Goal: Task Accomplishment & Management: Complete application form

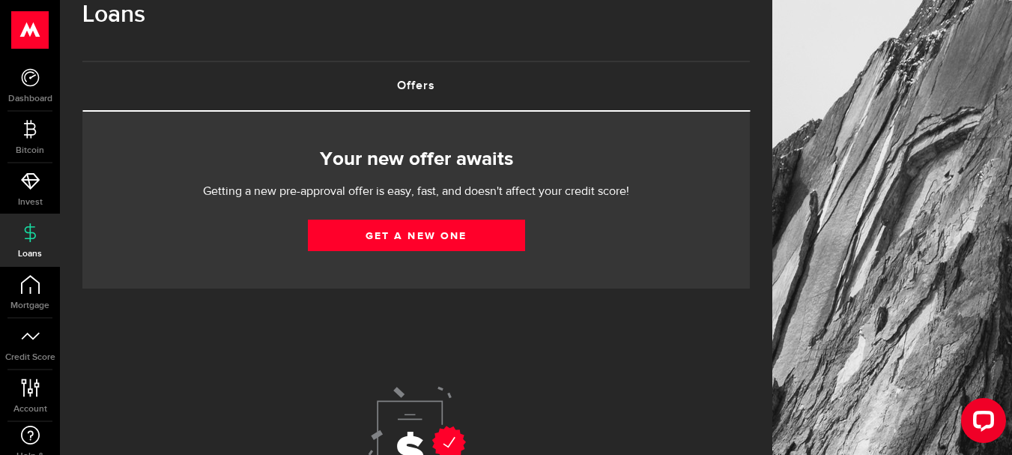
scroll to position [33, 0]
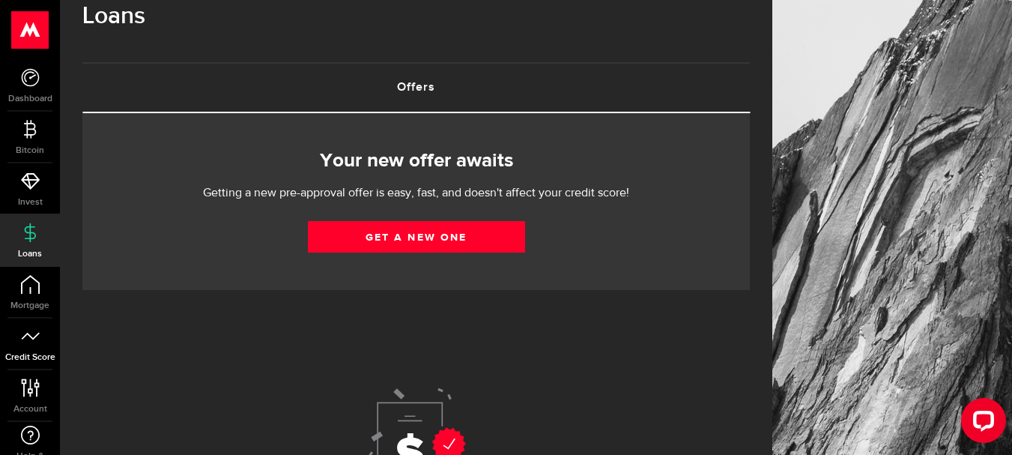
click at [31, 337] on use at bounding box center [30, 335] width 18 height 7
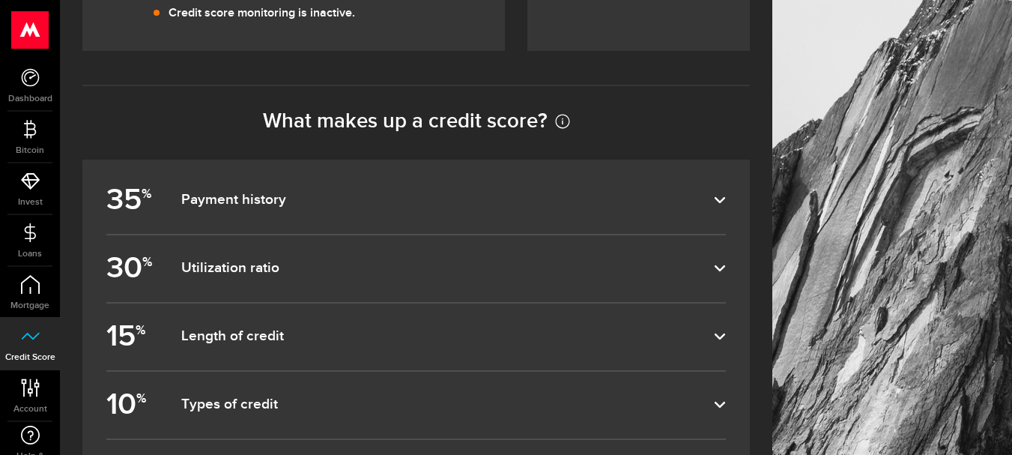
scroll to position [548, 0]
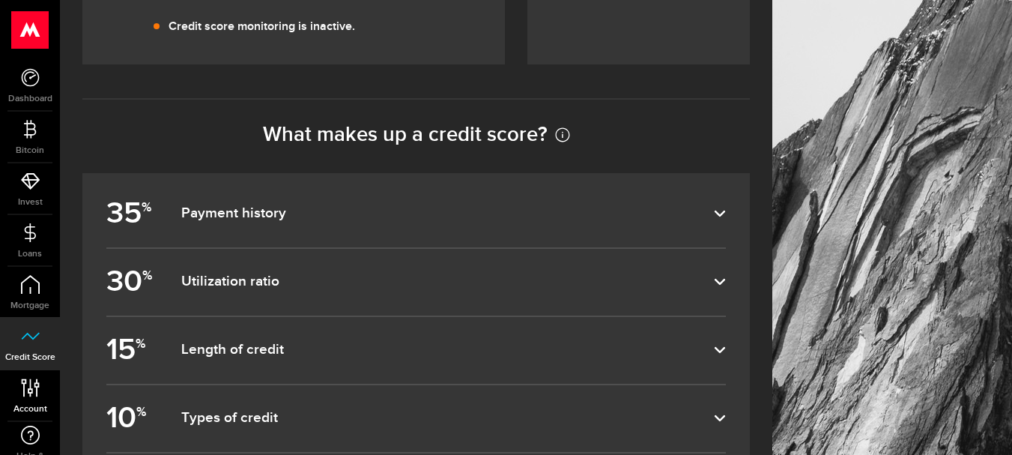
click at [34, 386] on use at bounding box center [30, 387] width 18 height 18
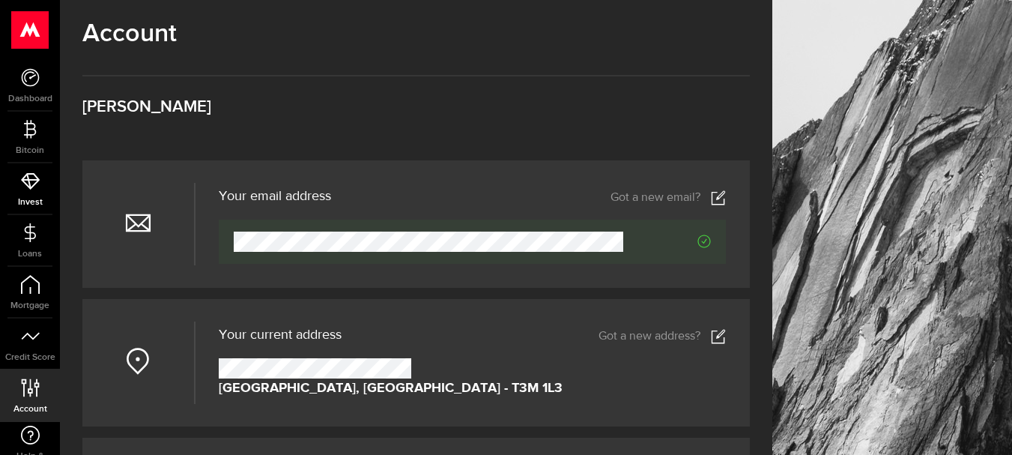
click at [25, 187] on icon at bounding box center [30, 181] width 19 height 19
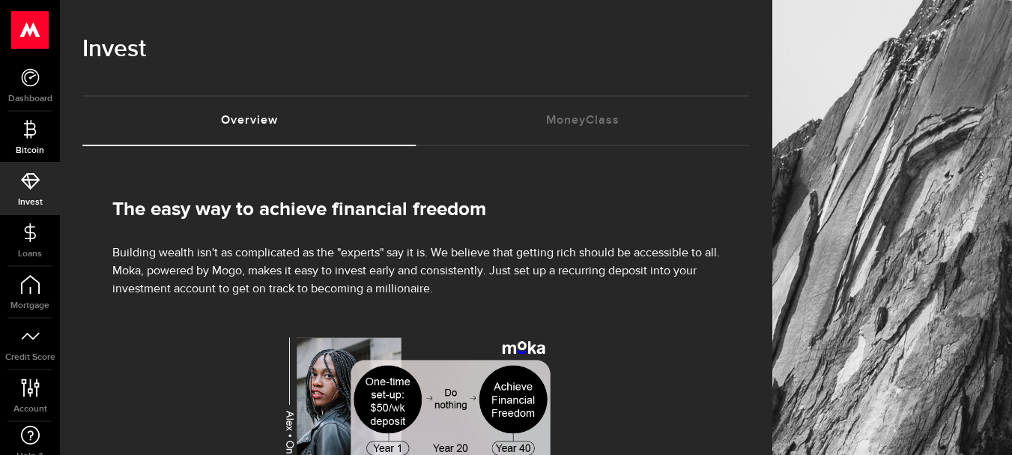
click at [21, 133] on icon at bounding box center [30, 129] width 19 height 19
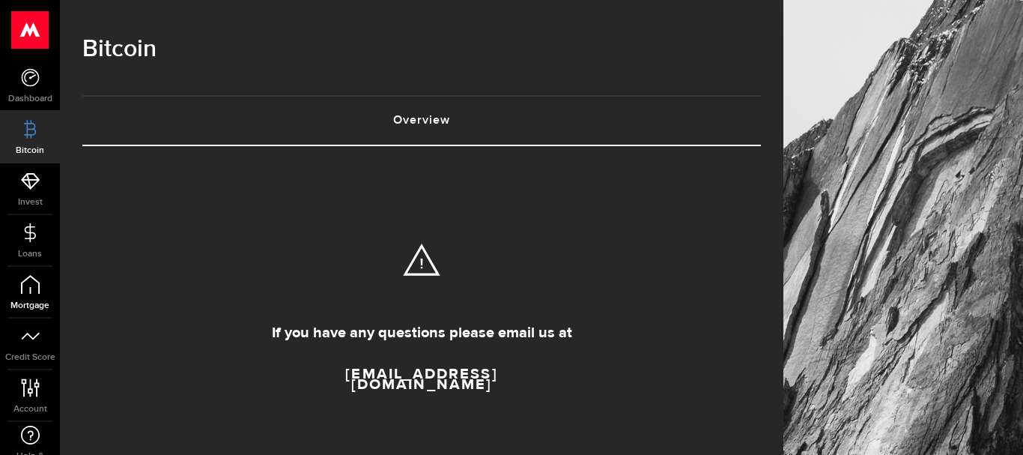
click at [28, 290] on icon at bounding box center [30, 284] width 19 height 19
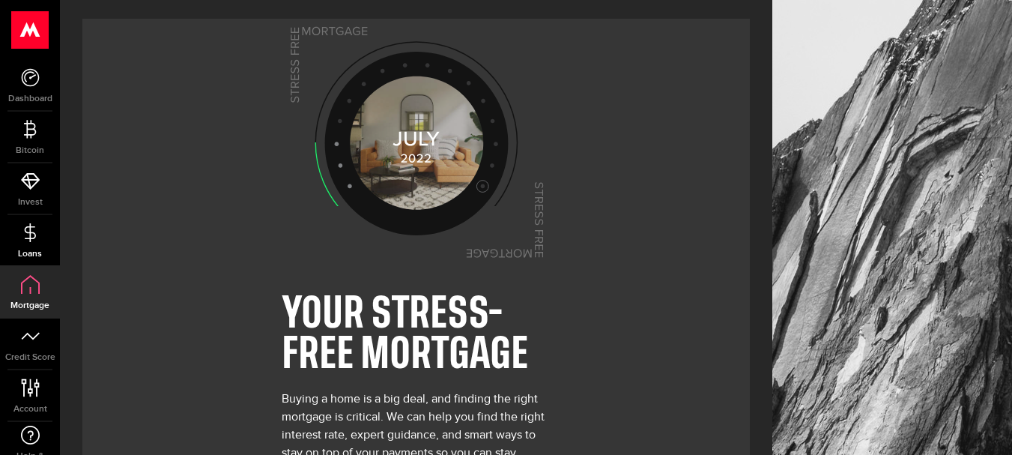
click at [29, 236] on use at bounding box center [29, 231] width 11 height 19
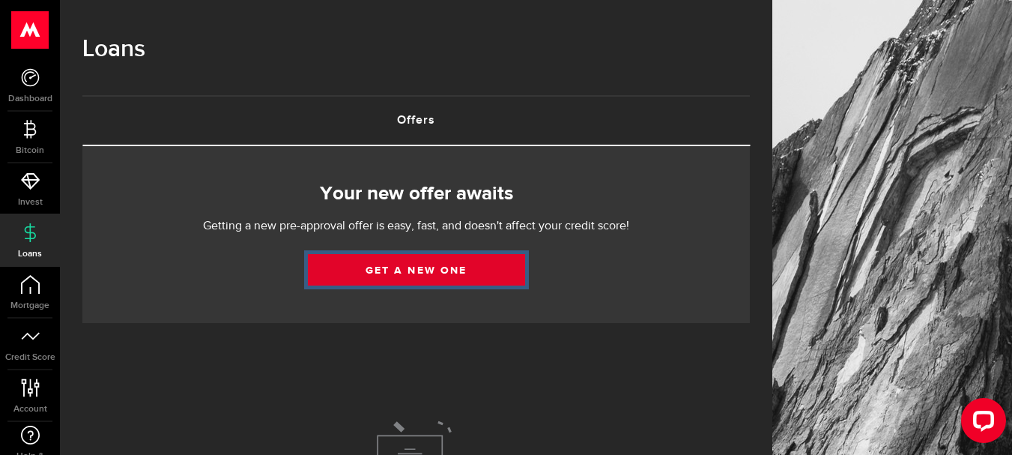
click at [423, 276] on link "Get a new one" at bounding box center [416, 269] width 217 height 31
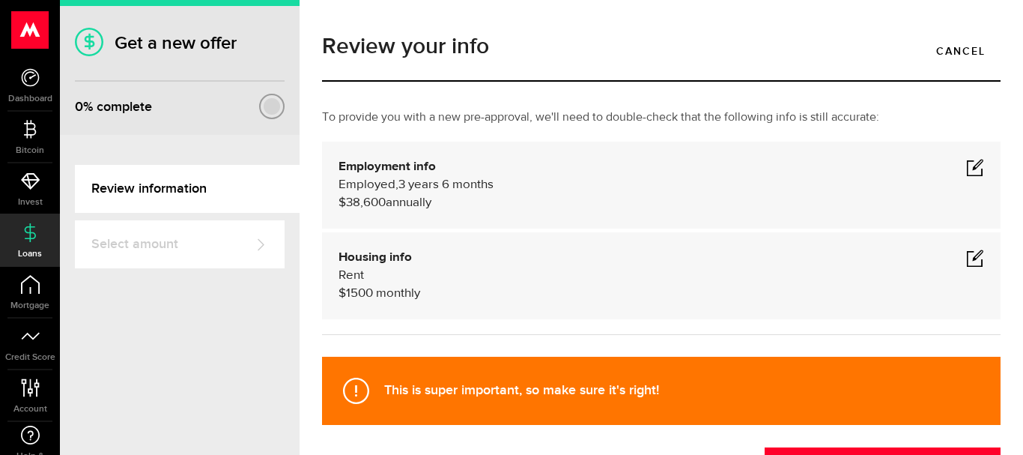
click at [966, 166] on span at bounding box center [975, 167] width 18 height 18
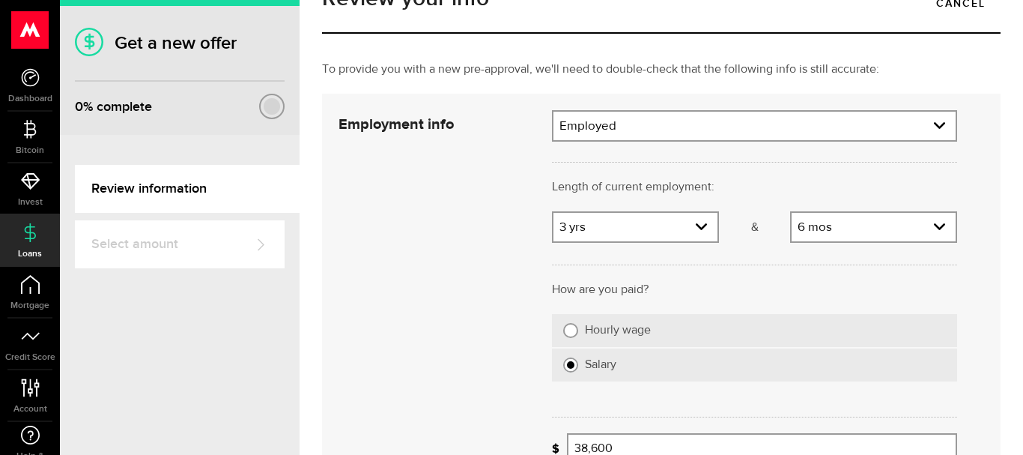
scroll to position [50, 0]
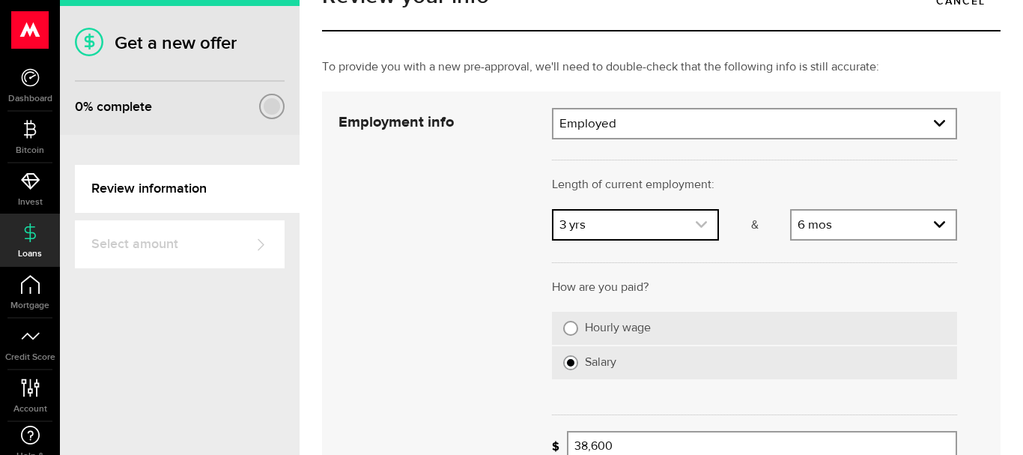
click at [695, 226] on icon "expand select" at bounding box center [701, 224] width 13 height 13
click at [685, 222] on link "expand select" at bounding box center [636, 224] width 164 height 28
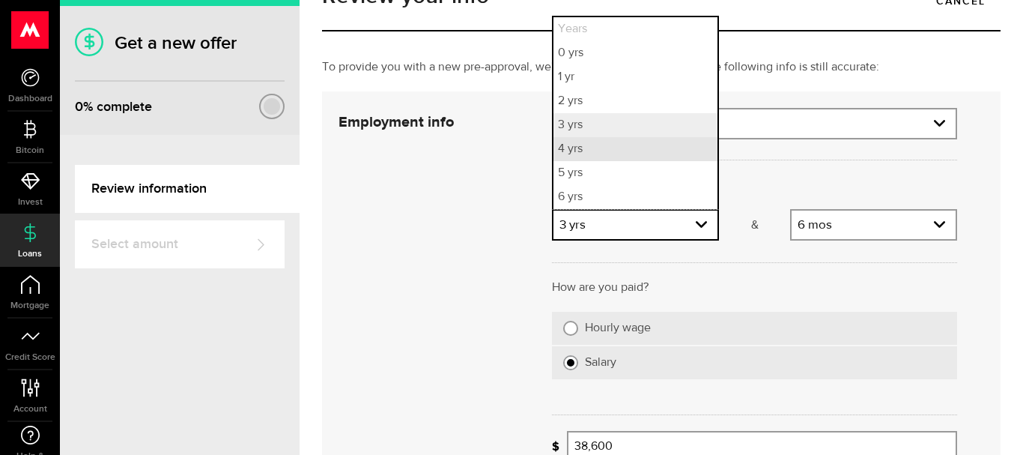
click at [597, 155] on li "4 yrs" at bounding box center [636, 149] width 164 height 24
select select "4"
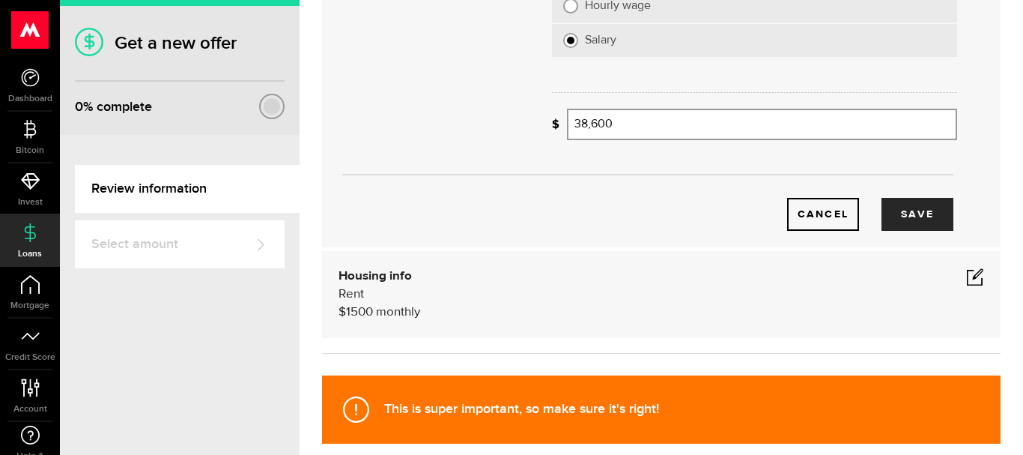
scroll to position [372, 0]
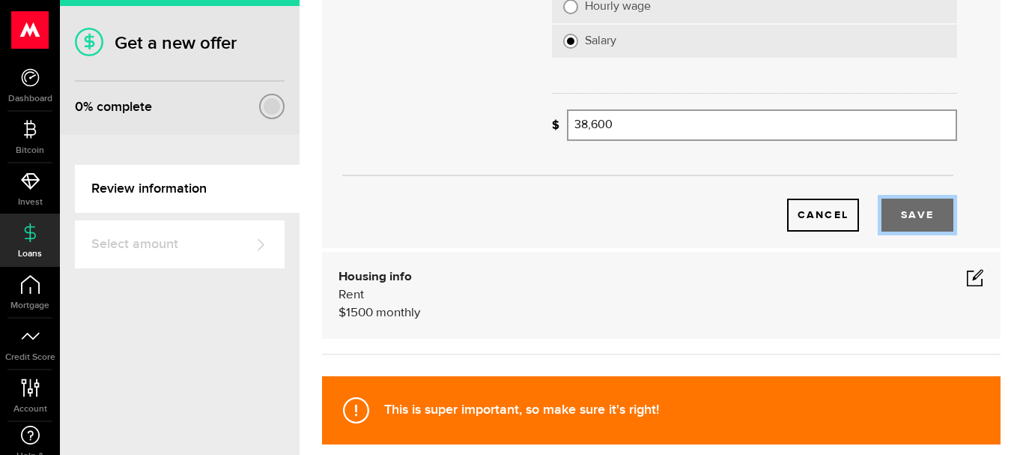
click at [895, 210] on button "Save" at bounding box center [918, 214] width 72 height 33
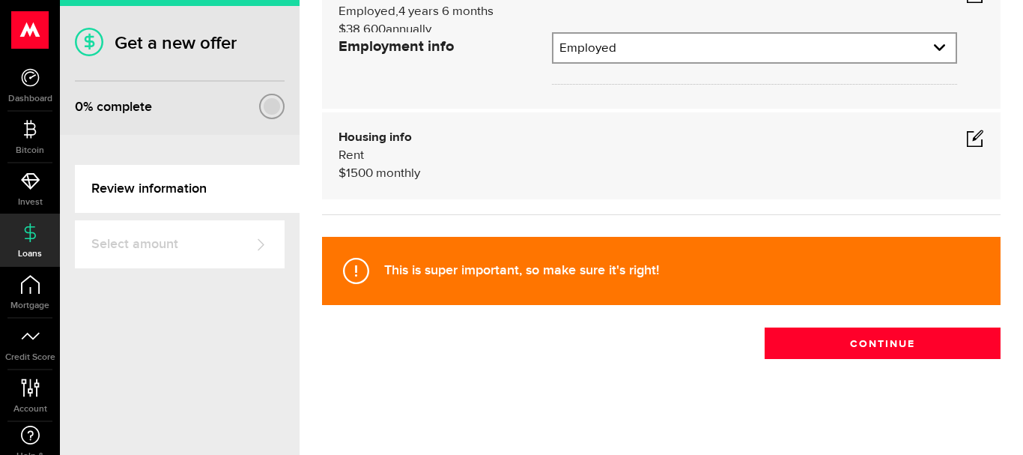
scroll to position [120, 0]
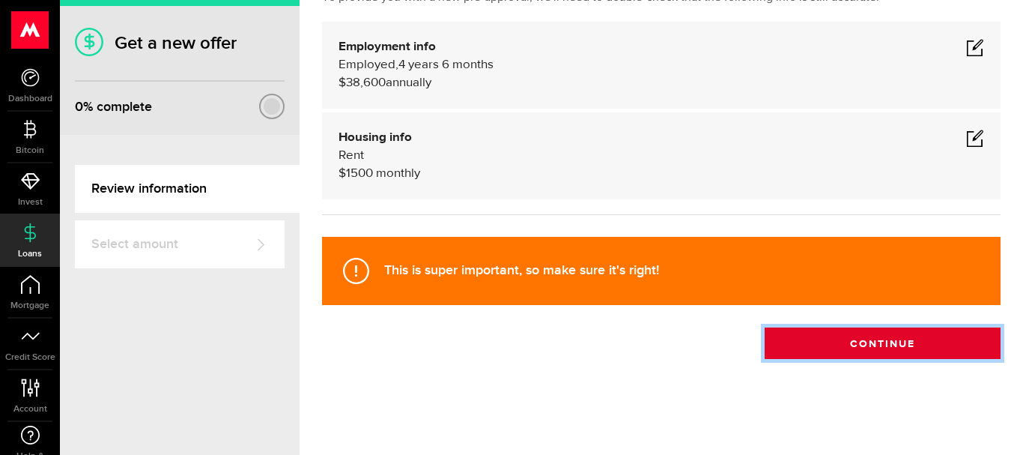
click at [857, 337] on button "Continue" at bounding box center [883, 342] width 236 height 31
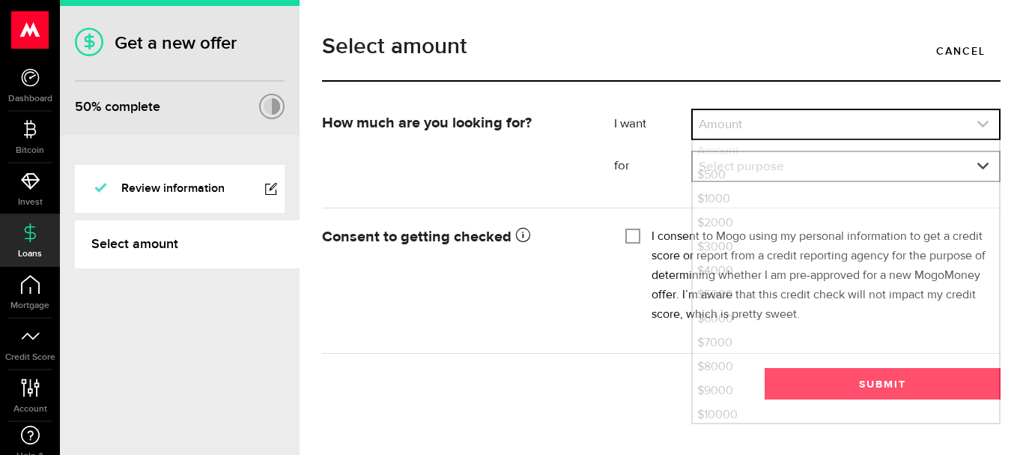
click at [760, 119] on link "expand select" at bounding box center [846, 124] width 306 height 28
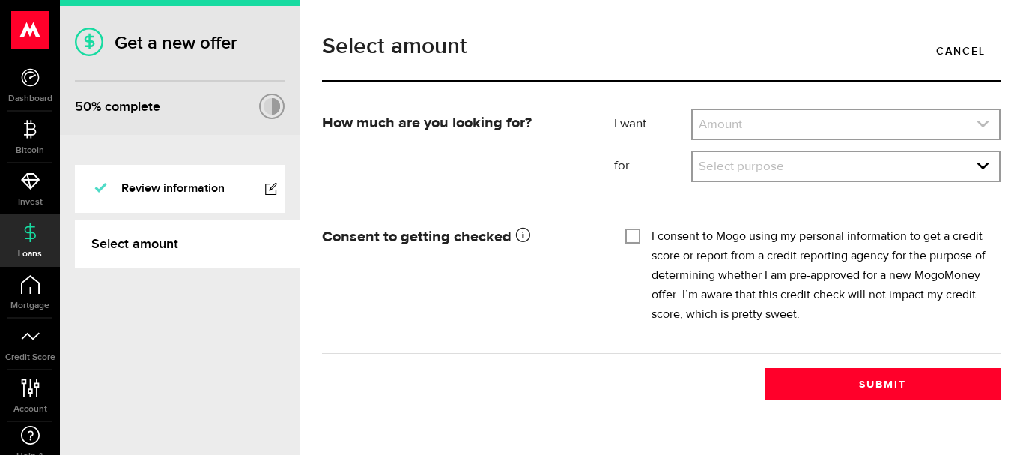
click at [772, 122] on link "expand select" at bounding box center [846, 124] width 306 height 28
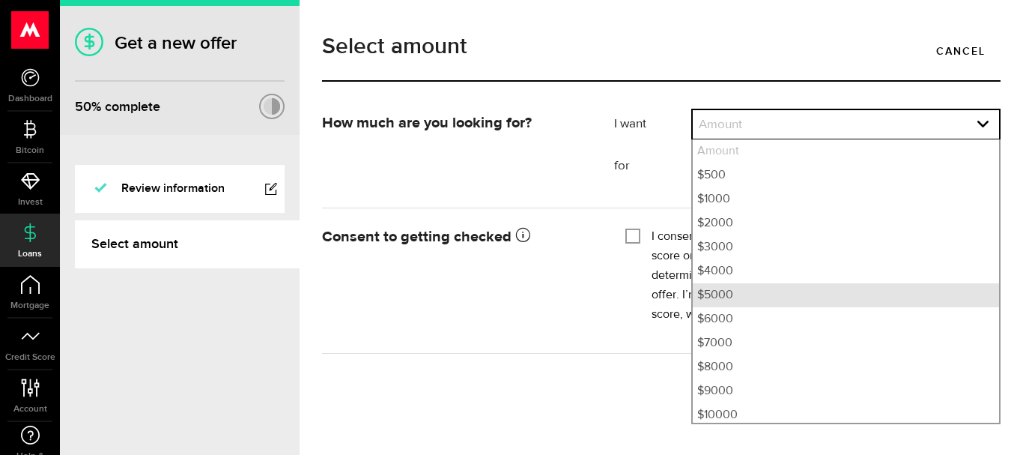
click at [745, 294] on li "$5000" at bounding box center [846, 295] width 306 height 24
select select "5000"
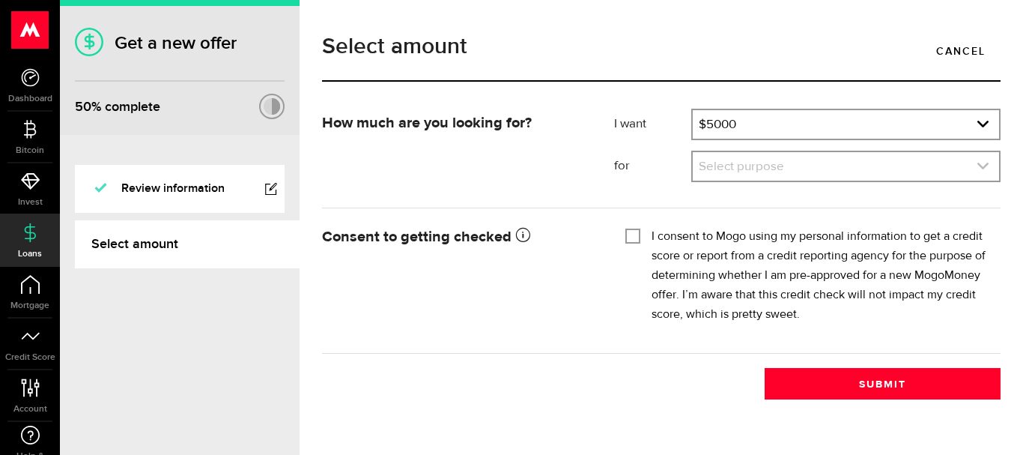
click at [755, 166] on link "expand select" at bounding box center [846, 166] width 306 height 28
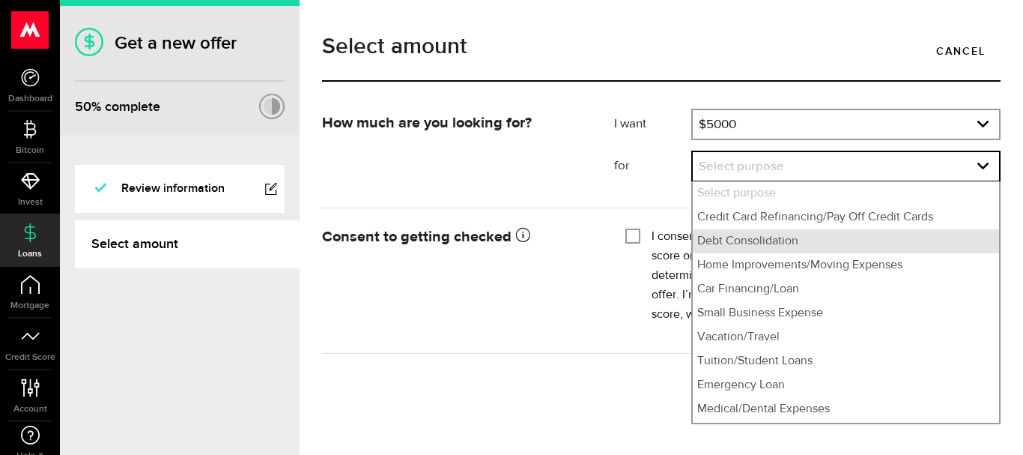
click at [745, 242] on li "Debt Consolidation" at bounding box center [846, 241] width 306 height 24
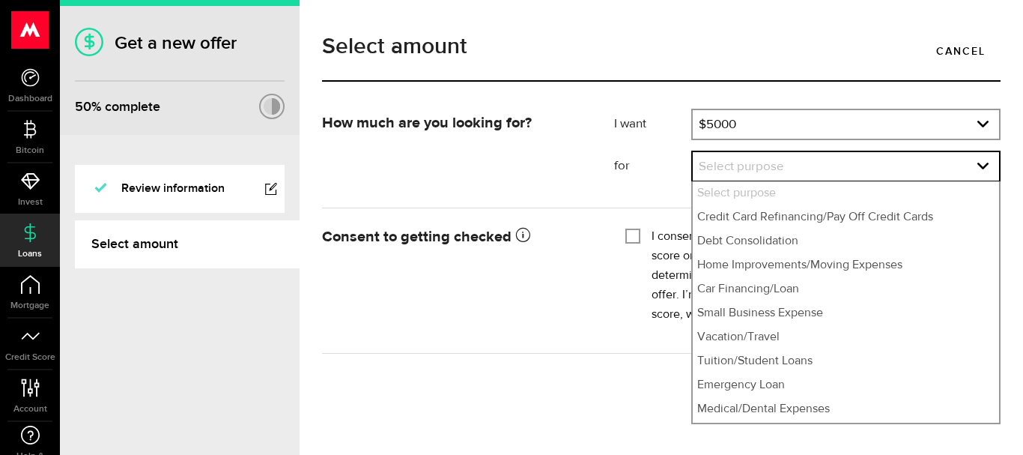
select select "Debt Consolidation"
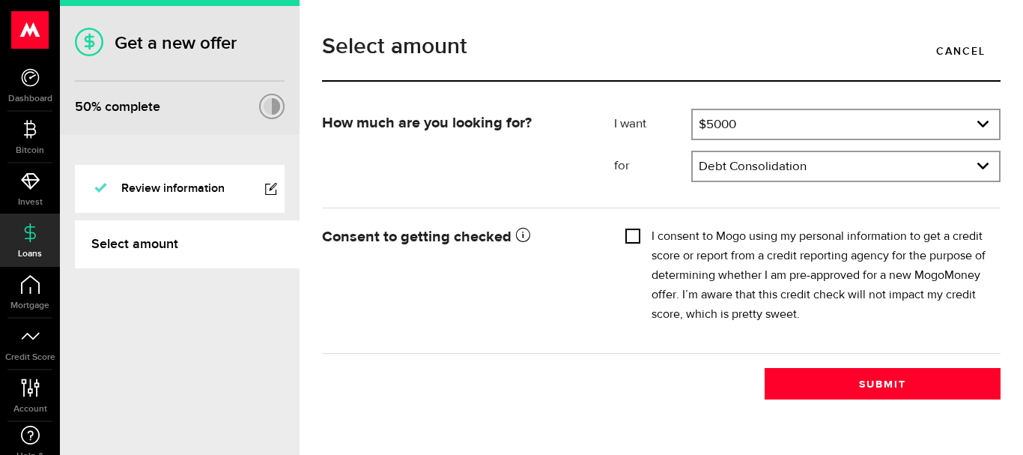
click at [637, 236] on input "I consent to Mogo using my personal information to get a credit score or report…" at bounding box center [632, 234] width 15 height 15
checkbox input "true"
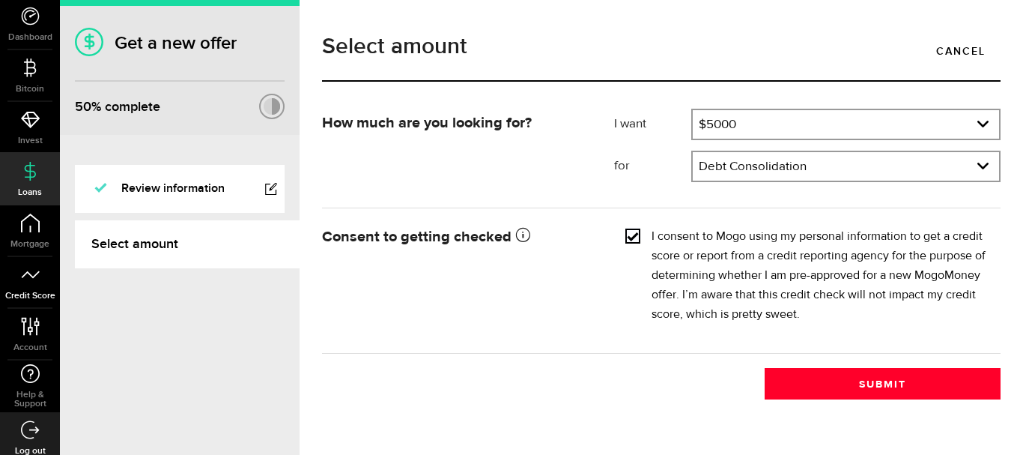
scroll to position [70, 0]
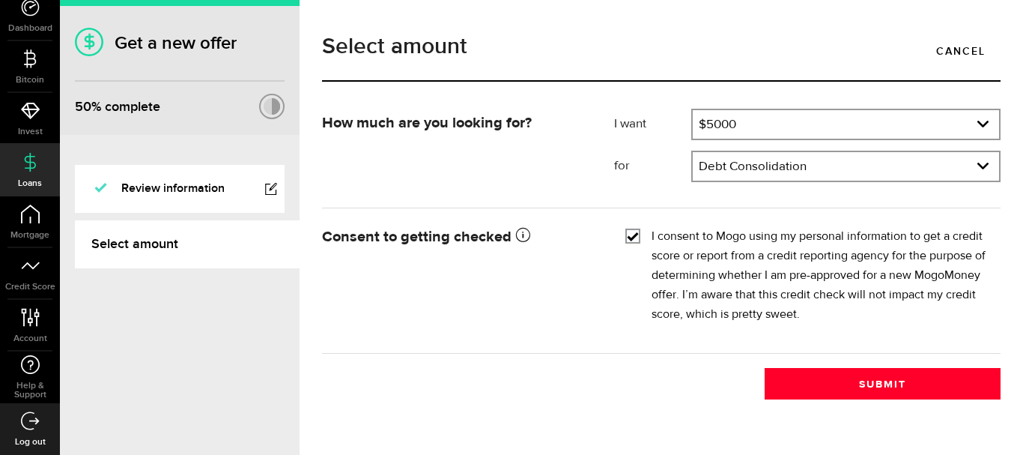
click at [33, 416] on icon at bounding box center [30, 420] width 19 height 19
